Goal: Information Seeking & Learning: Learn about a topic

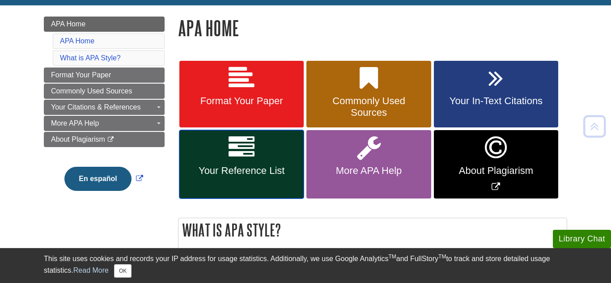
click at [248, 165] on span "Your Reference List" at bounding box center [241, 171] width 111 height 12
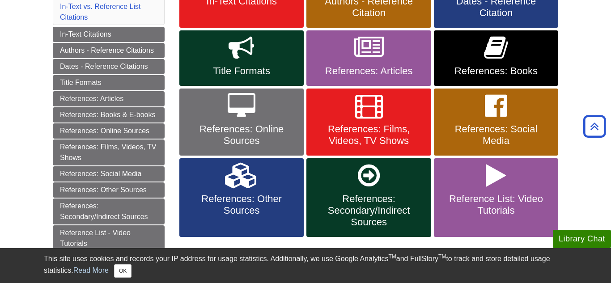
scroll to position [219, 0]
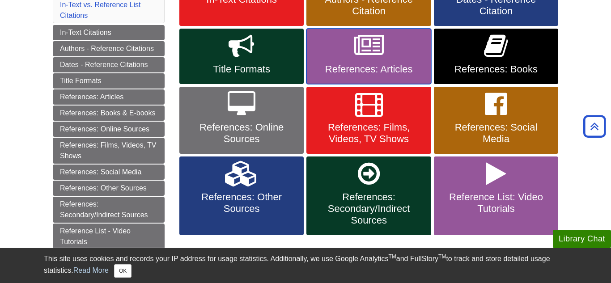
click at [369, 50] on icon at bounding box center [369, 46] width 30 height 26
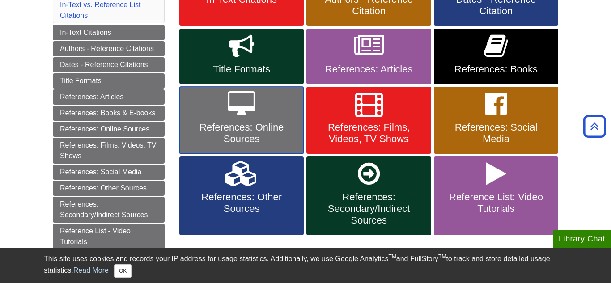
click at [294, 130] on span "References: Online Sources" at bounding box center [241, 133] width 111 height 23
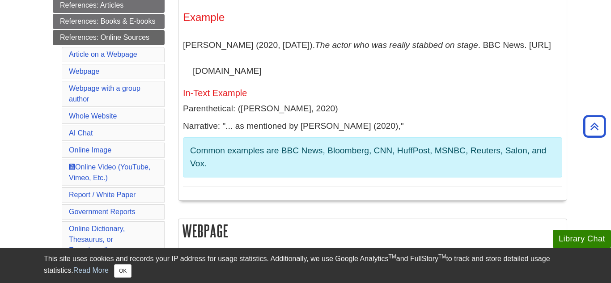
scroll to position [264, 0]
